Goal: Navigation & Orientation: Understand site structure

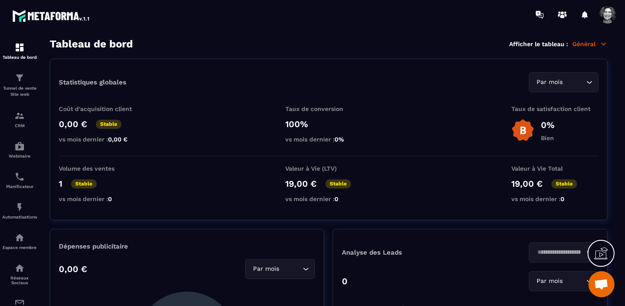
click at [610, 13] on span at bounding box center [607, 14] width 17 height 17
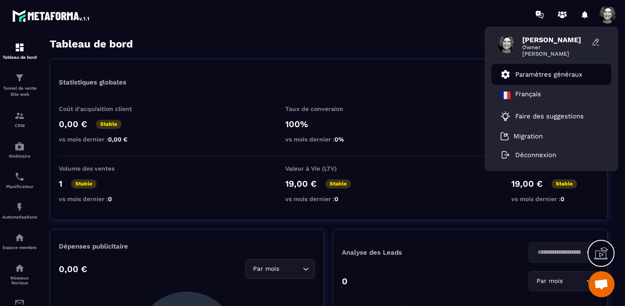
click at [568, 77] on p "Paramètres généraux" at bounding box center [548, 75] width 67 height 8
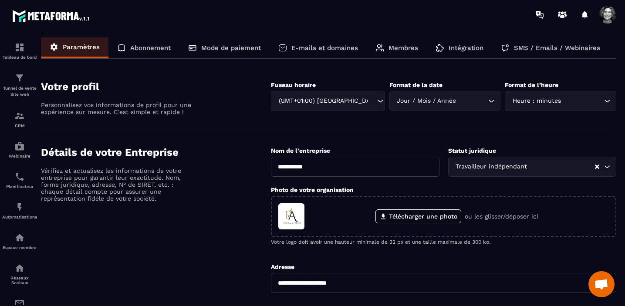
click at [334, 47] on p "E-mails et domaines" at bounding box center [324, 48] width 67 height 8
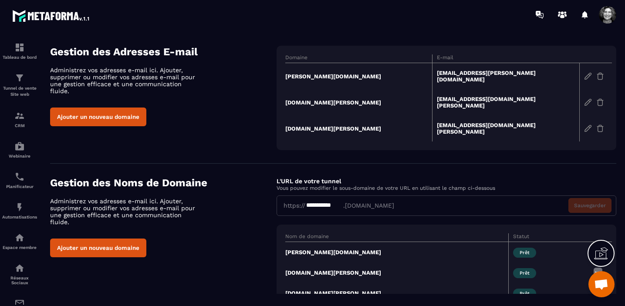
scroll to position [50, 0]
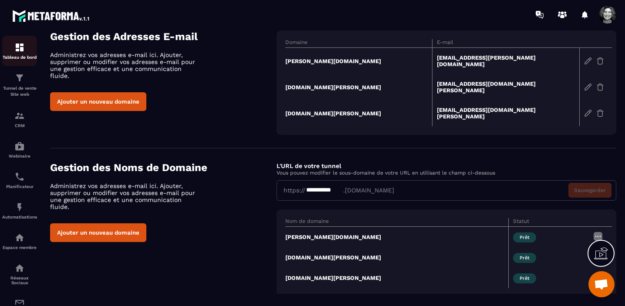
click at [21, 52] on img at bounding box center [19, 47] width 10 height 10
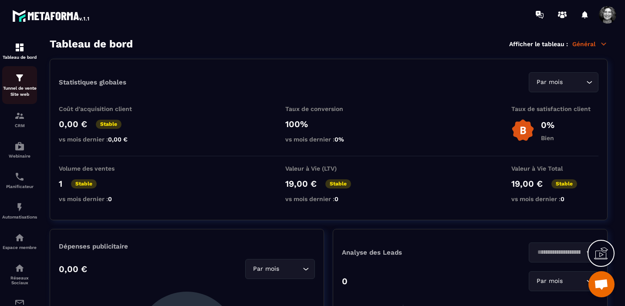
click at [17, 87] on p "Tunnel de vente Site web" at bounding box center [19, 91] width 35 height 12
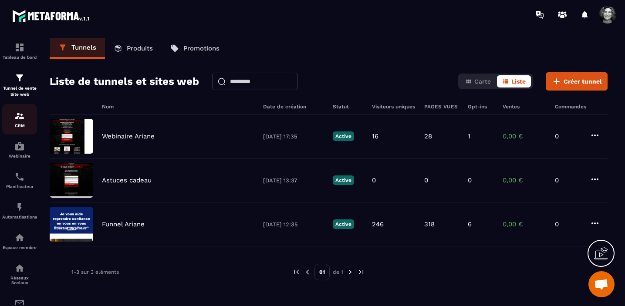
click at [15, 121] on img at bounding box center [19, 116] width 10 height 10
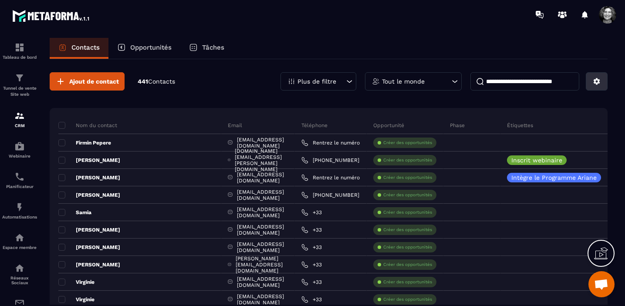
click at [597, 81] on icon at bounding box center [597, 82] width 8 height 8
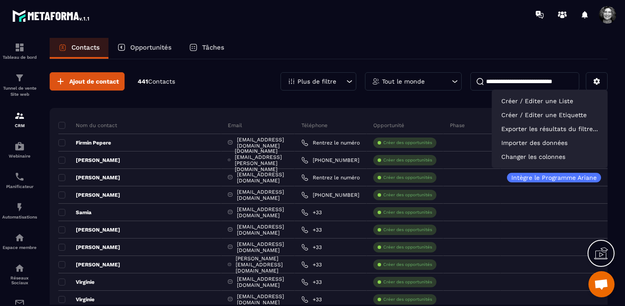
click at [394, 35] on section "Tableau de bord Tunnel de vente Site web CRM Webinaire Planificateur Automatisa…" at bounding box center [312, 180] width 625 height 302
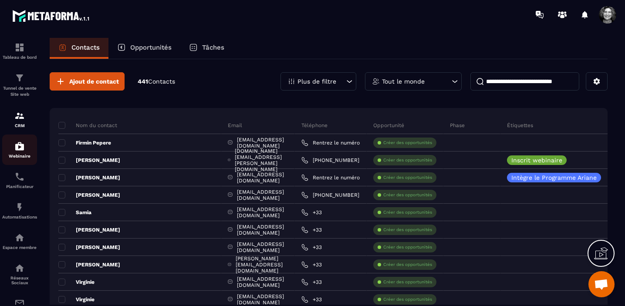
click at [20, 152] on img at bounding box center [19, 146] width 10 height 10
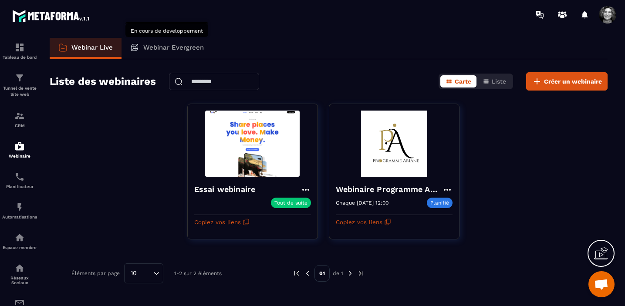
click at [173, 43] on div "Webinar Evergreen" at bounding box center [167, 48] width 91 height 21
click at [174, 47] on p "Webinar Evergreen" at bounding box center [173, 48] width 61 height 8
click at [19, 180] on img at bounding box center [19, 177] width 10 height 10
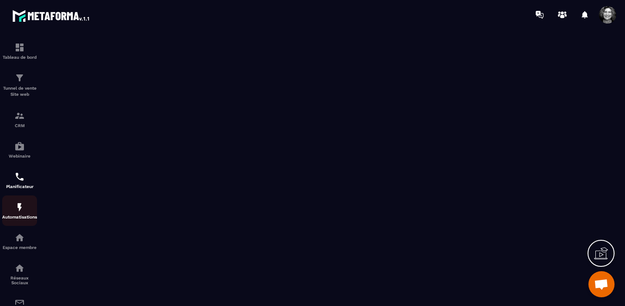
click at [21, 213] on img at bounding box center [19, 207] width 10 height 10
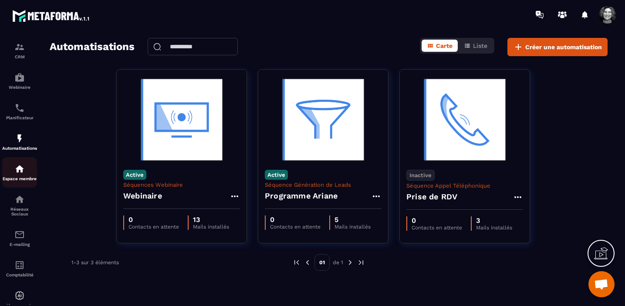
scroll to position [83, 0]
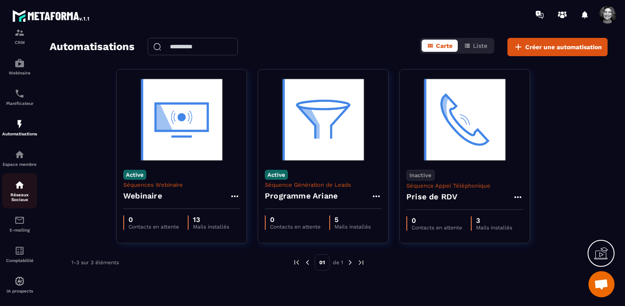
click at [20, 195] on p "Réseaux Sociaux" at bounding box center [19, 198] width 35 height 10
